Goal: Task Accomplishment & Management: Manage account settings

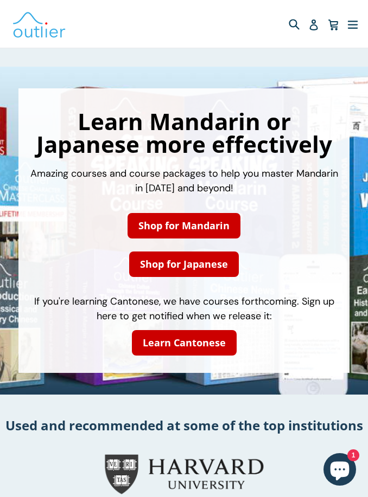
click at [314, 25] on icon at bounding box center [313, 25] width 11 height 11
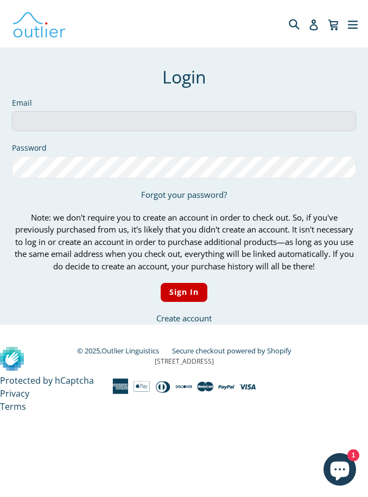
type input "rondacv@sbcglobal.net"
click at [183, 292] on input "Sign In" at bounding box center [183, 292] width 47 height 19
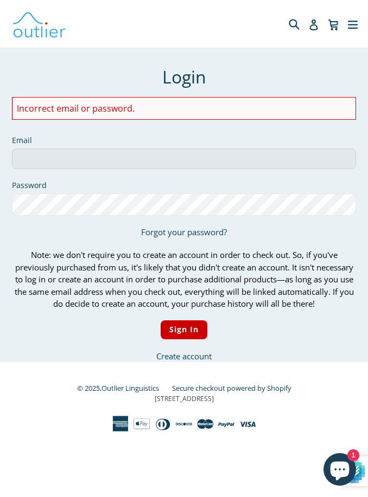
type input "rondacv@sbcglobal.net"
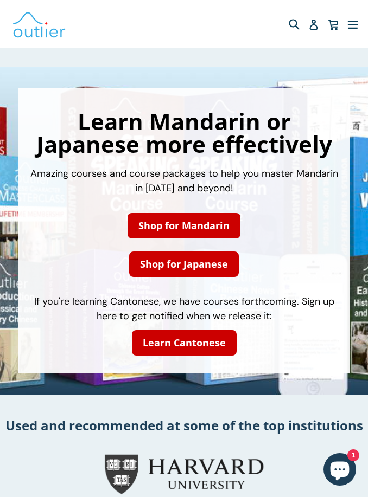
click at [314, 25] on icon at bounding box center [313, 25] width 8 height 11
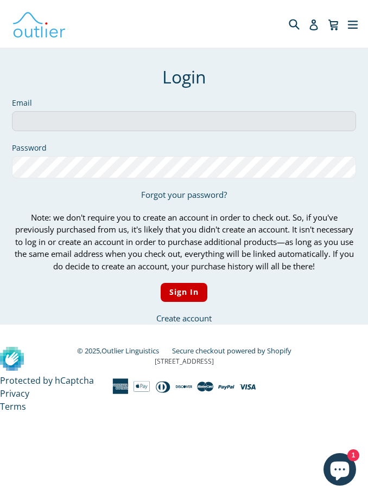
type input "[EMAIL_ADDRESS][DOMAIN_NAME]"
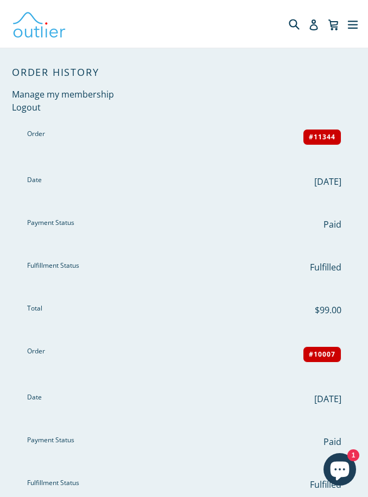
click at [357, 31] on icon "button" at bounding box center [352, 24] width 11 height 16
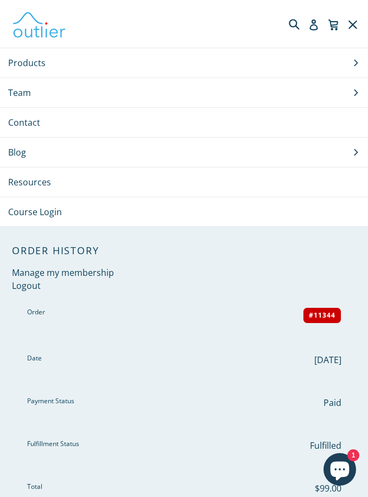
click at [201, 68] on button "Products .cls-1{fill:#231f20} expand" at bounding box center [184, 62] width 368 height 29
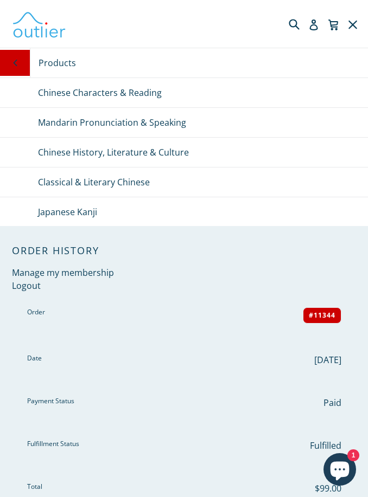
click at [204, 95] on link "Chinese Characters & Reading" at bounding box center [184, 92] width 368 height 29
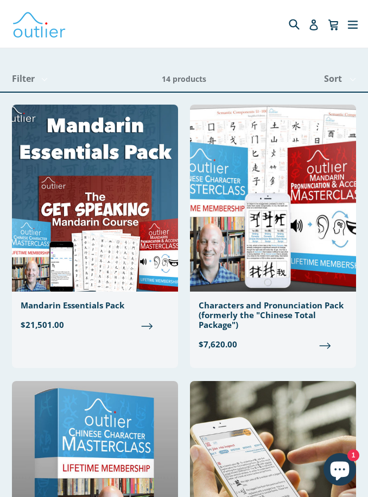
click at [308, 20] on icon at bounding box center [313, 25] width 11 height 11
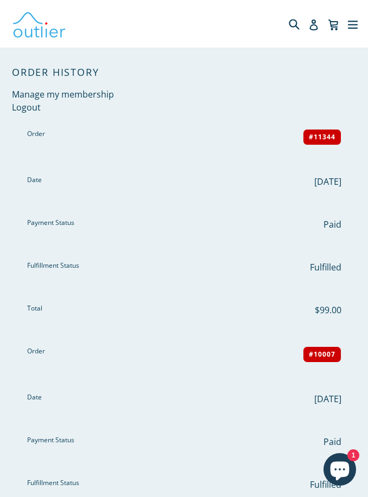
click at [353, 27] on icon "button" at bounding box center [352, 24] width 11 height 16
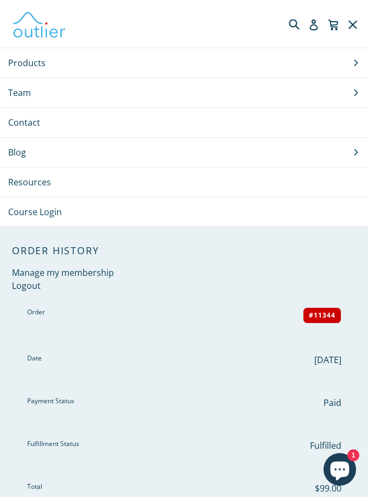
click at [149, 214] on link "Course Login" at bounding box center [184, 211] width 368 height 29
